Goal: Information Seeking & Learning: Learn about a topic

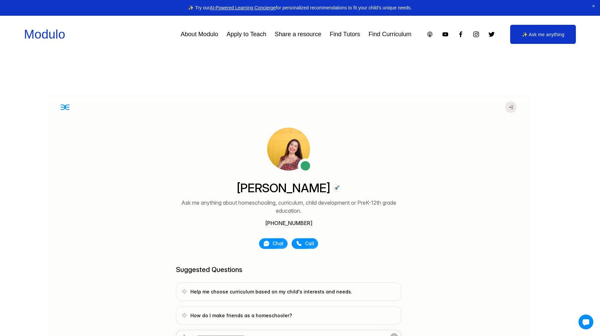
click at [508, 107] on icon at bounding box center [510, 107] width 4 height 4
click at [50, 35] on link "Modulo" at bounding box center [44, 34] width 41 height 14
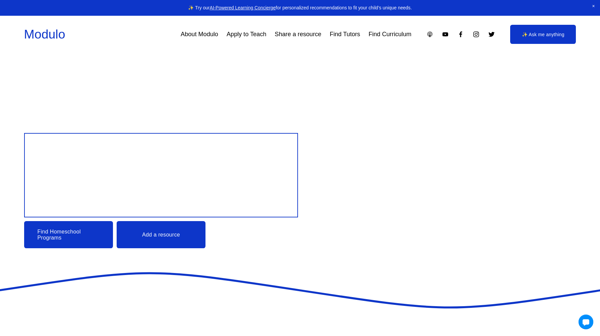
click at [549, 36] on link "✨ Ask me anything" at bounding box center [543, 34] width 66 height 19
